Goal: Navigation & Orientation: Find specific page/section

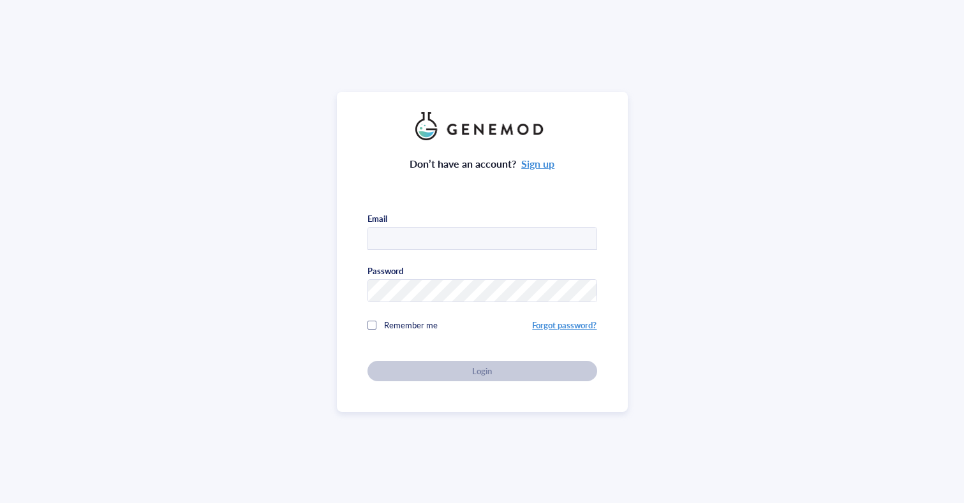
type input "[EMAIL_ADDRESS][DOMAIN_NAME]"
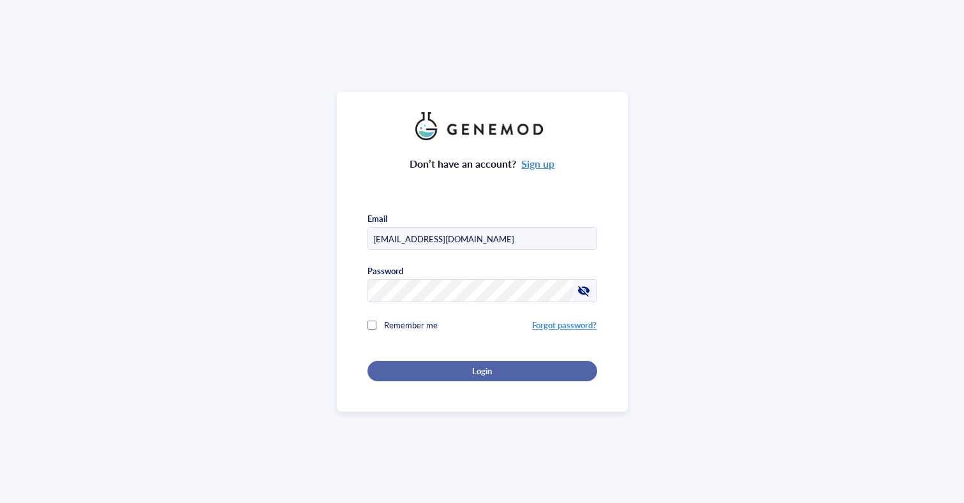
click at [518, 370] on div "Login" at bounding box center [482, 370] width 189 height 11
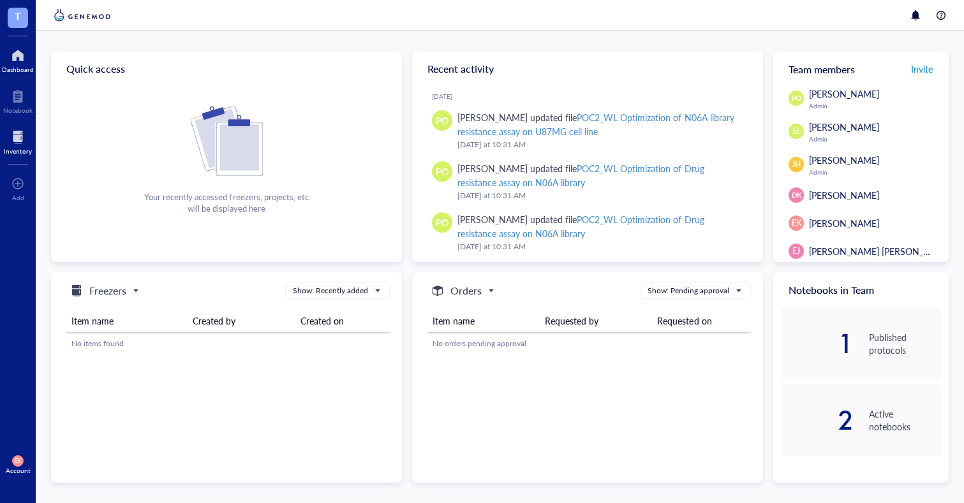
click at [21, 133] on div at bounding box center [18, 137] width 28 height 20
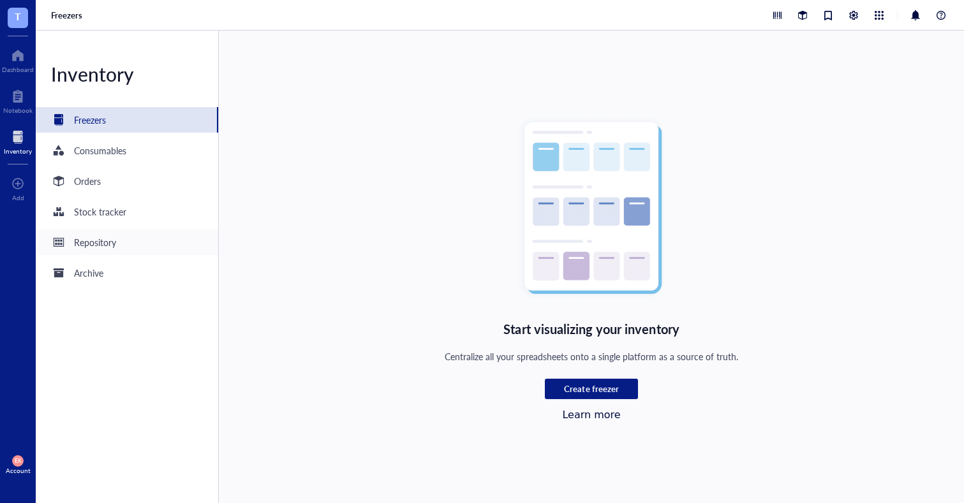
click at [108, 240] on div "Repository" at bounding box center [95, 242] width 42 height 14
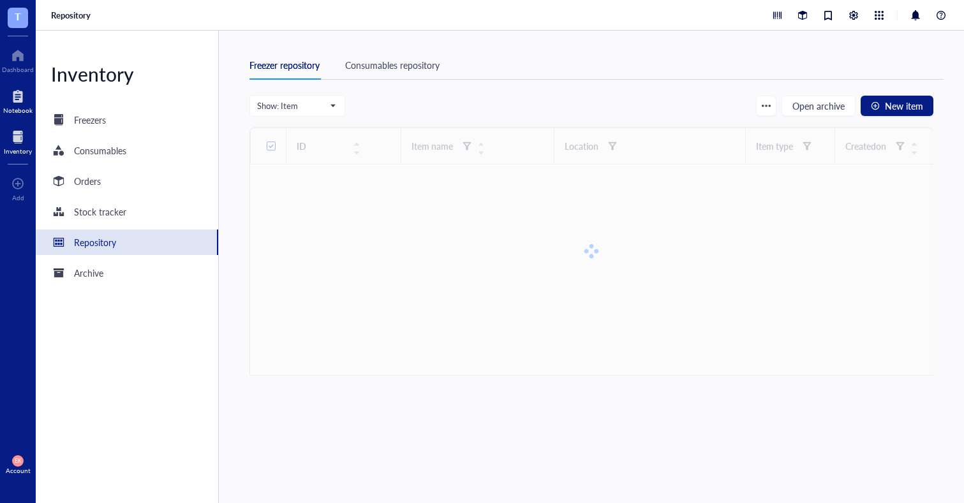
click at [12, 98] on div at bounding box center [17, 96] width 29 height 20
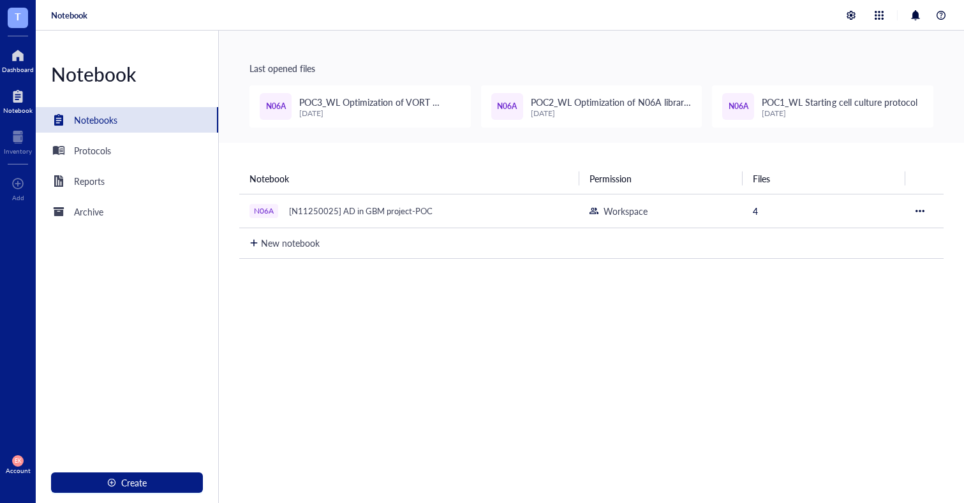
click at [12, 57] on div at bounding box center [18, 55] width 32 height 20
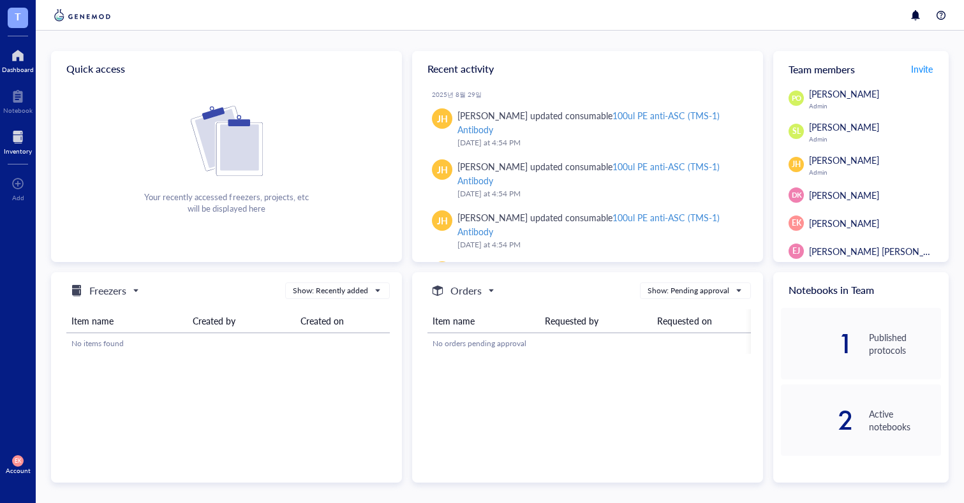
click at [15, 134] on div at bounding box center [18, 137] width 28 height 20
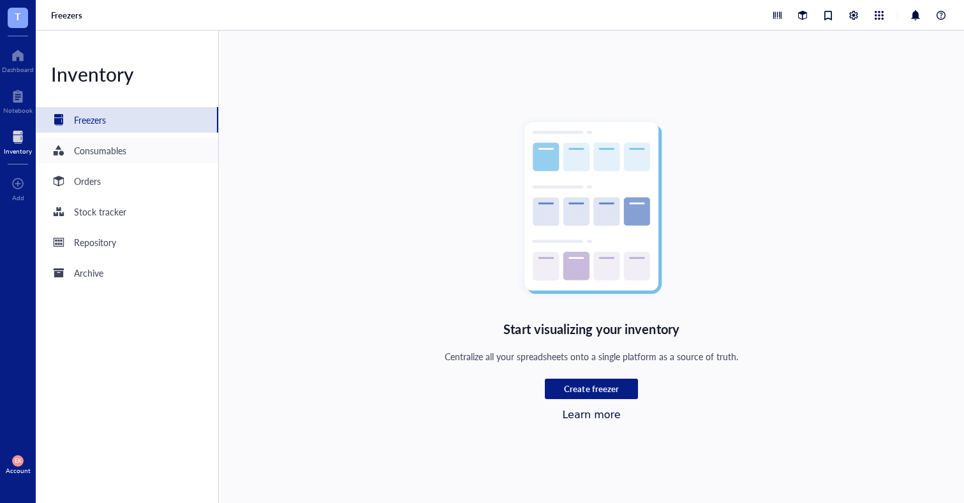
click at [119, 152] on div "Consumables" at bounding box center [100, 150] width 52 height 14
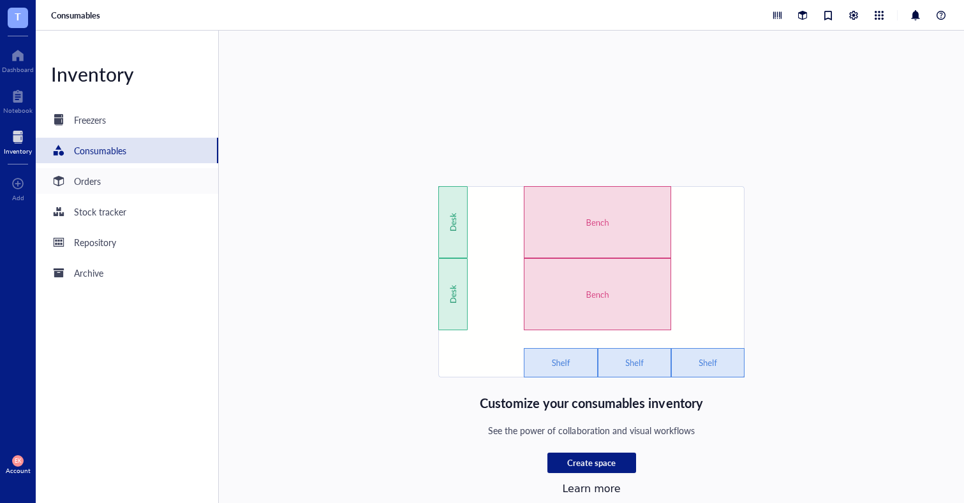
click at [100, 181] on div "Orders" at bounding box center [87, 181] width 27 height 14
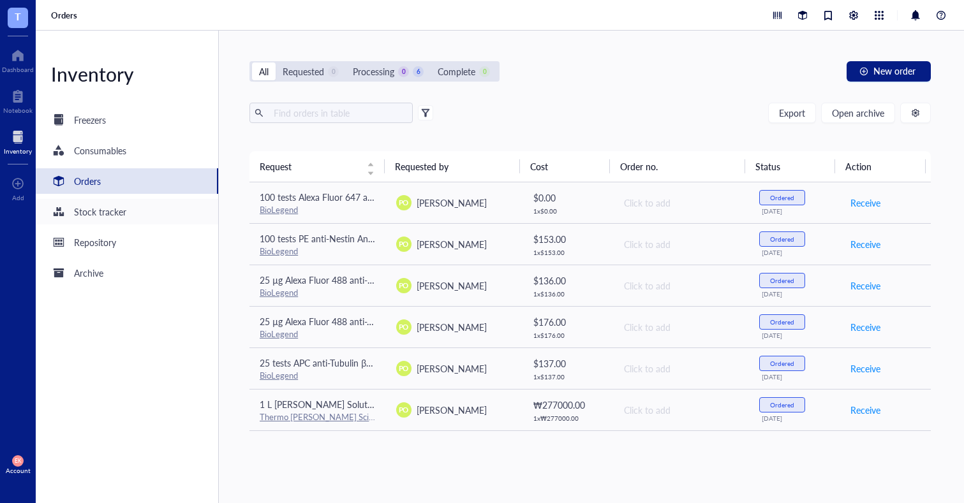
click at [101, 209] on div "Stock tracker" at bounding box center [100, 212] width 52 height 14
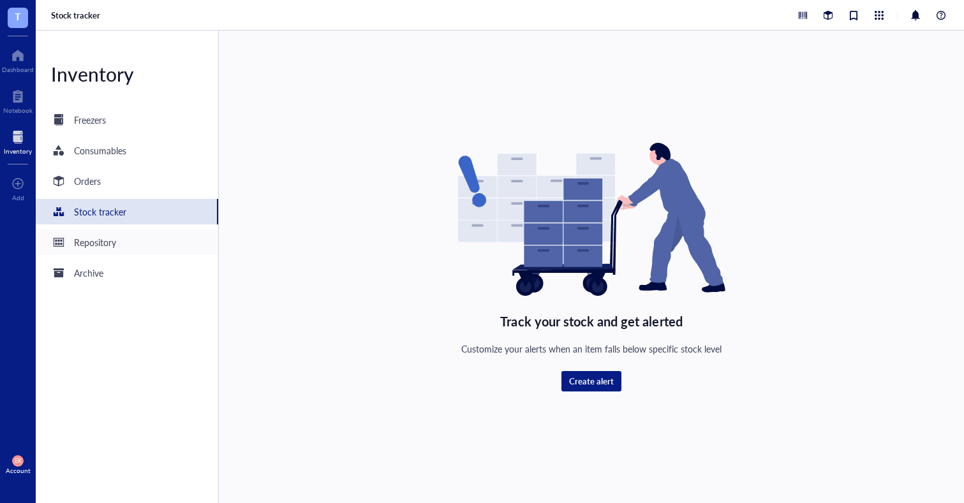
click at [108, 249] on div "Repository" at bounding box center [95, 242] width 42 height 14
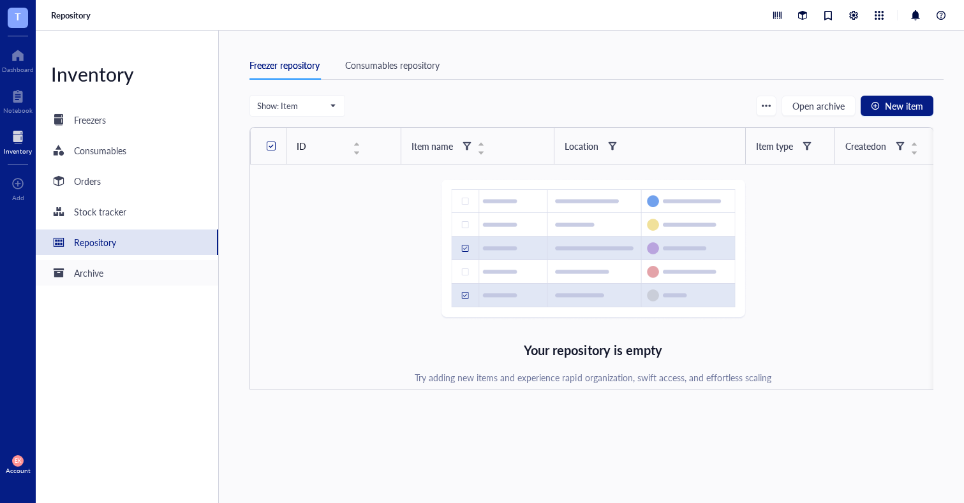
click at [103, 273] on div "Archive" at bounding box center [88, 273] width 29 height 14
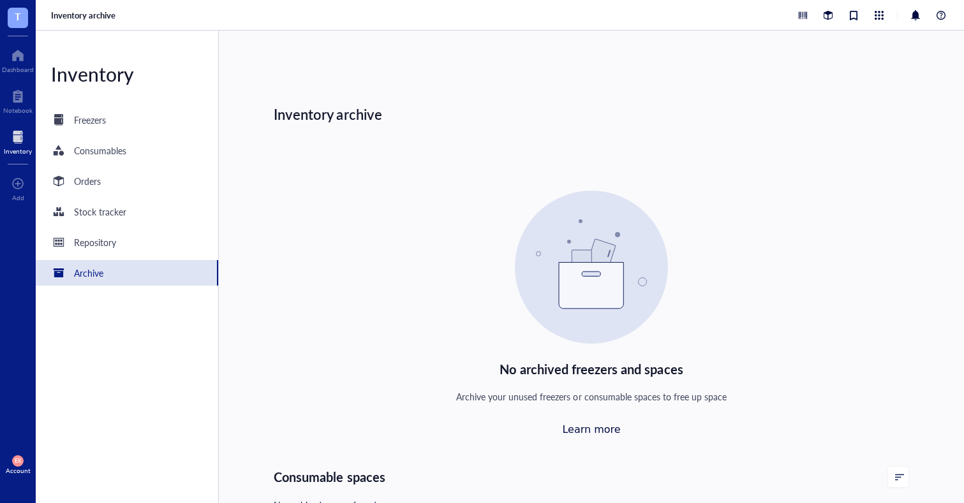
click at [17, 17] on span "T" at bounding box center [18, 16] width 6 height 16
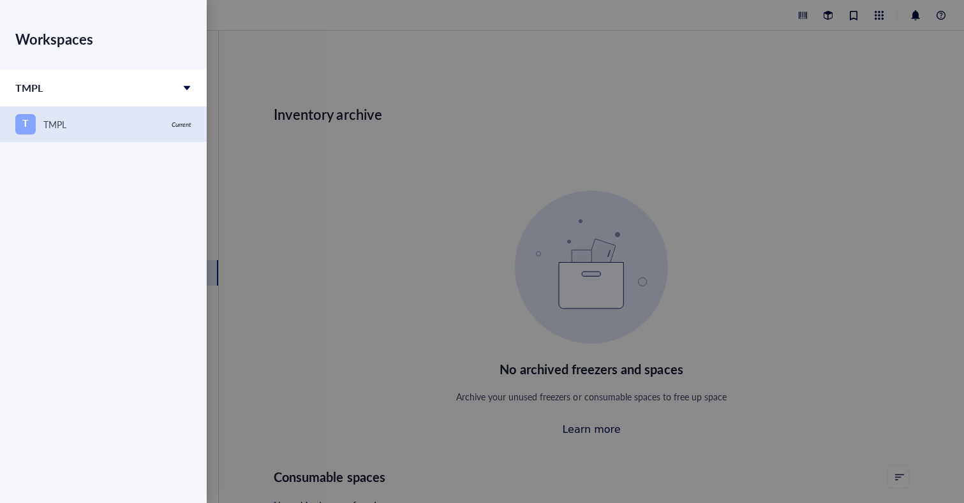
click at [92, 122] on div "T TMPL" at bounding box center [89, 124] width 149 height 20
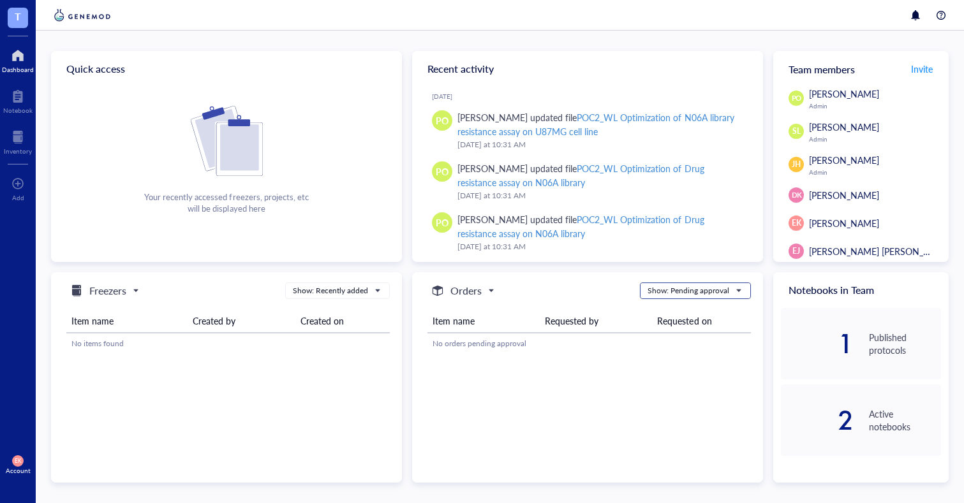
click at [733, 290] on span "Show: Pending approval" at bounding box center [693, 290] width 93 height 11
click at [394, 265] on div "Quick access Your recently accessed freezers, projects, etc will be displayed h…" at bounding box center [499, 267] width 897 height 432
